Goal: Transaction & Acquisition: Obtain resource

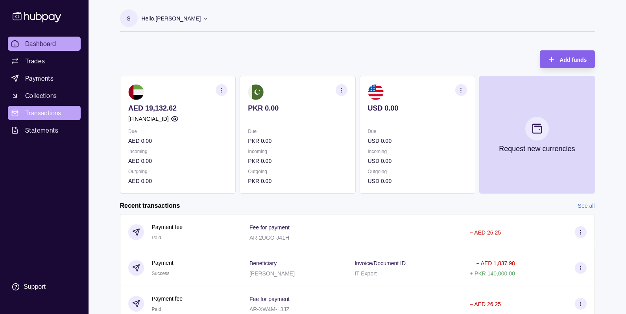
click at [38, 113] on span "Transactions" at bounding box center [43, 112] width 36 height 9
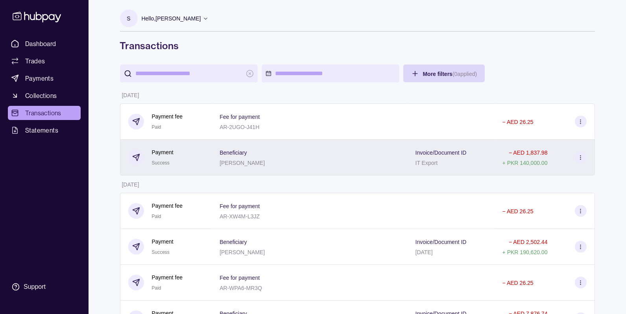
click at [224, 151] on div "Beneficiary [PERSON_NAME]" at bounding box center [309, 158] width 195 height 36
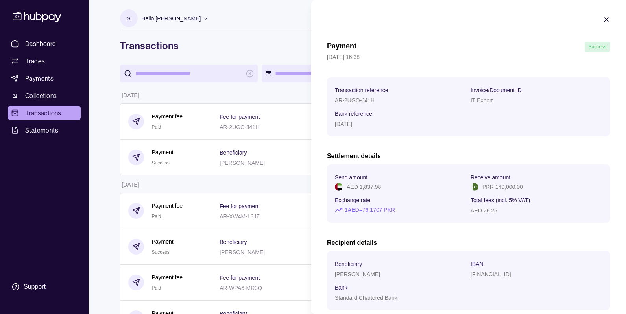
scroll to position [46, 0]
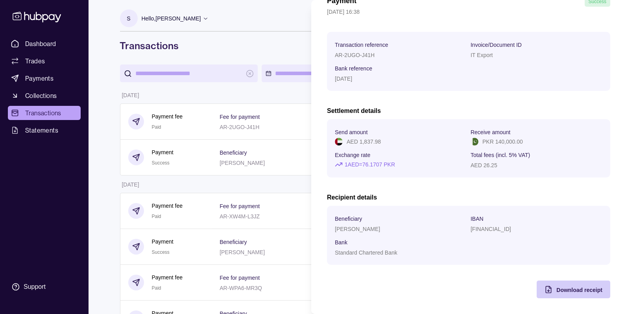
click at [563, 290] on span "Download receipt" at bounding box center [579, 290] width 46 height 6
